Goal: Task Accomplishment & Management: Use online tool/utility

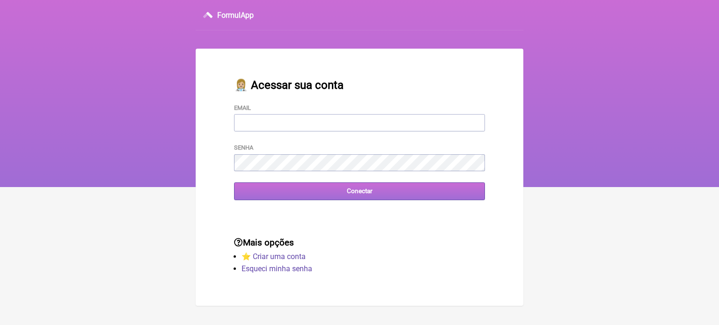
type input "[EMAIL_ADDRESS][DOMAIN_NAME]"
click at [314, 193] on input "Conectar" at bounding box center [359, 191] width 251 height 17
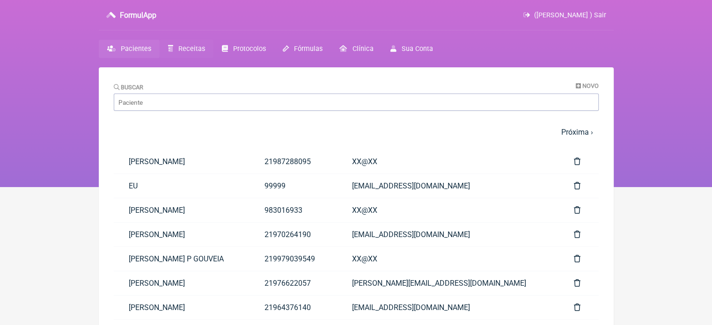
click at [191, 50] on span "Receitas" at bounding box center [191, 49] width 27 height 8
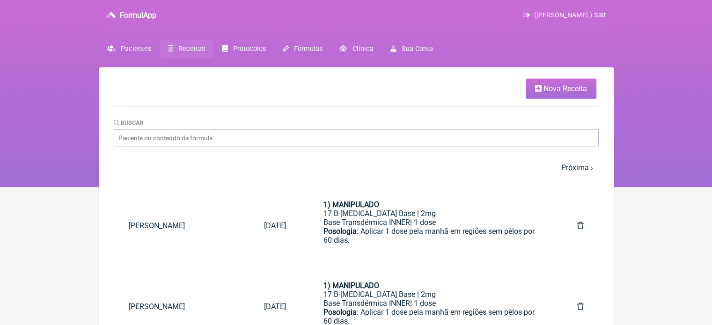
click at [538, 89] on icon at bounding box center [538, 88] width 7 height 7
